Goal: Navigation & Orientation: Find specific page/section

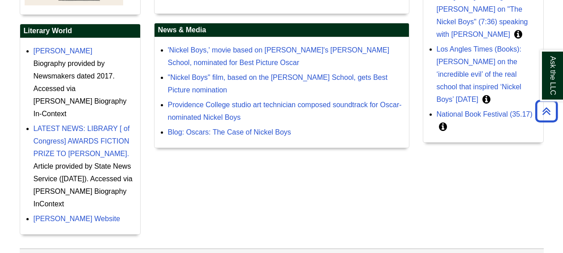
scroll to position [345, 0]
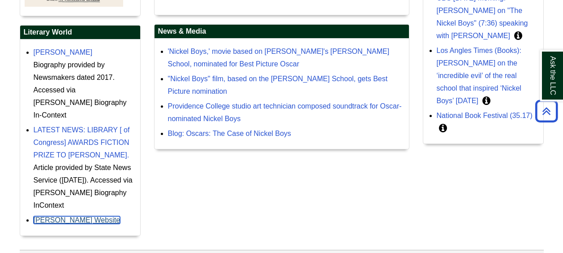
click at [71, 220] on link "[PERSON_NAME] Website" at bounding box center [77, 220] width 87 height 8
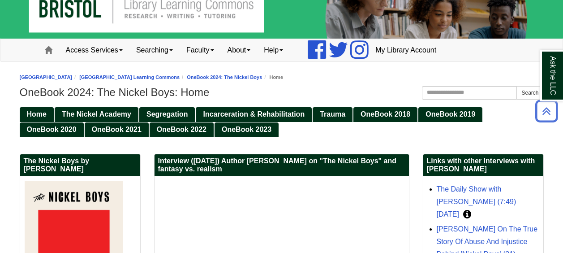
scroll to position [0, 0]
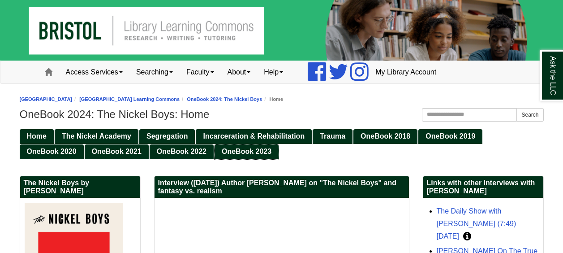
click at [249, 154] on span "OneBook 2023" at bounding box center [247, 151] width 50 height 8
click at [36, 137] on span "Home" at bounding box center [37, 136] width 20 height 8
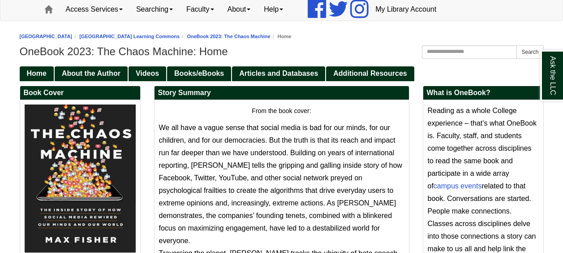
scroll to position [67, 0]
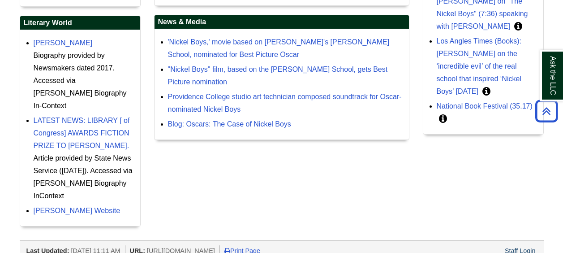
scroll to position [365, 0]
